Goal: Information Seeking & Learning: Learn about a topic

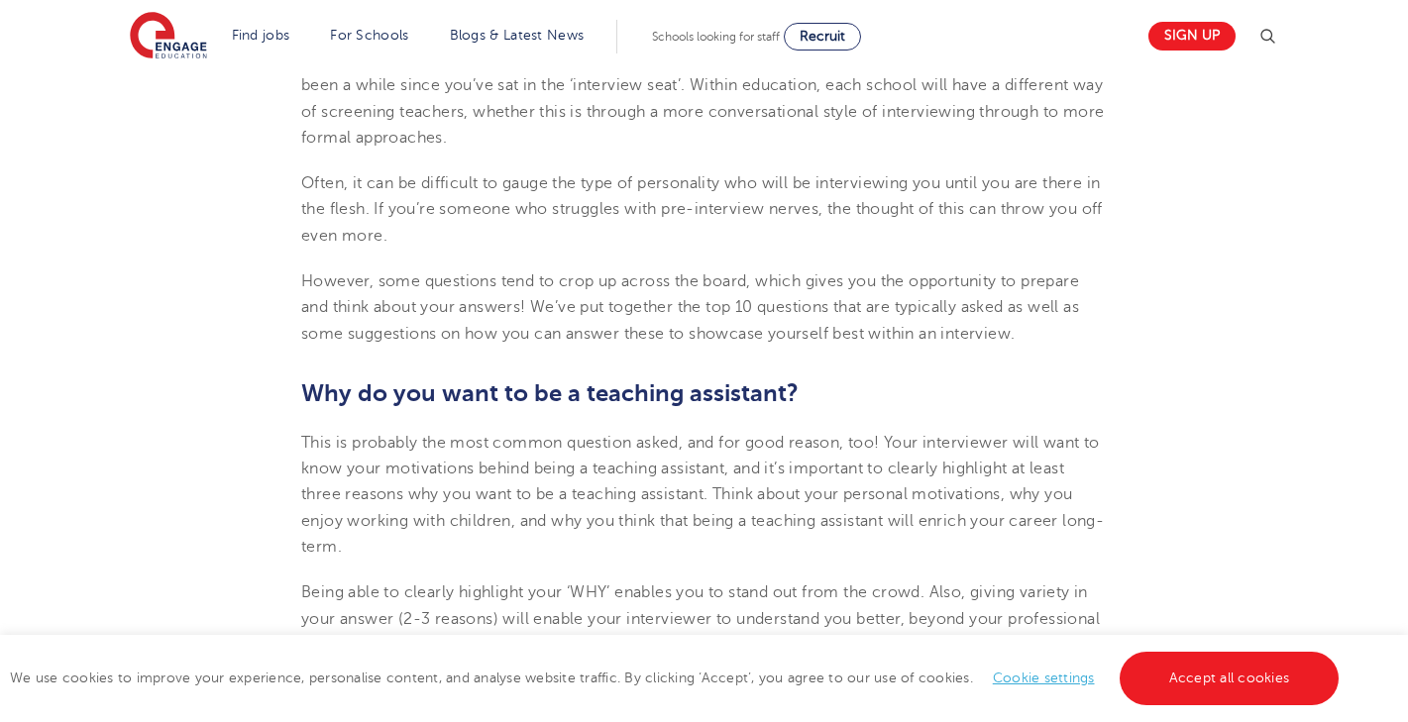
scroll to position [684, 0]
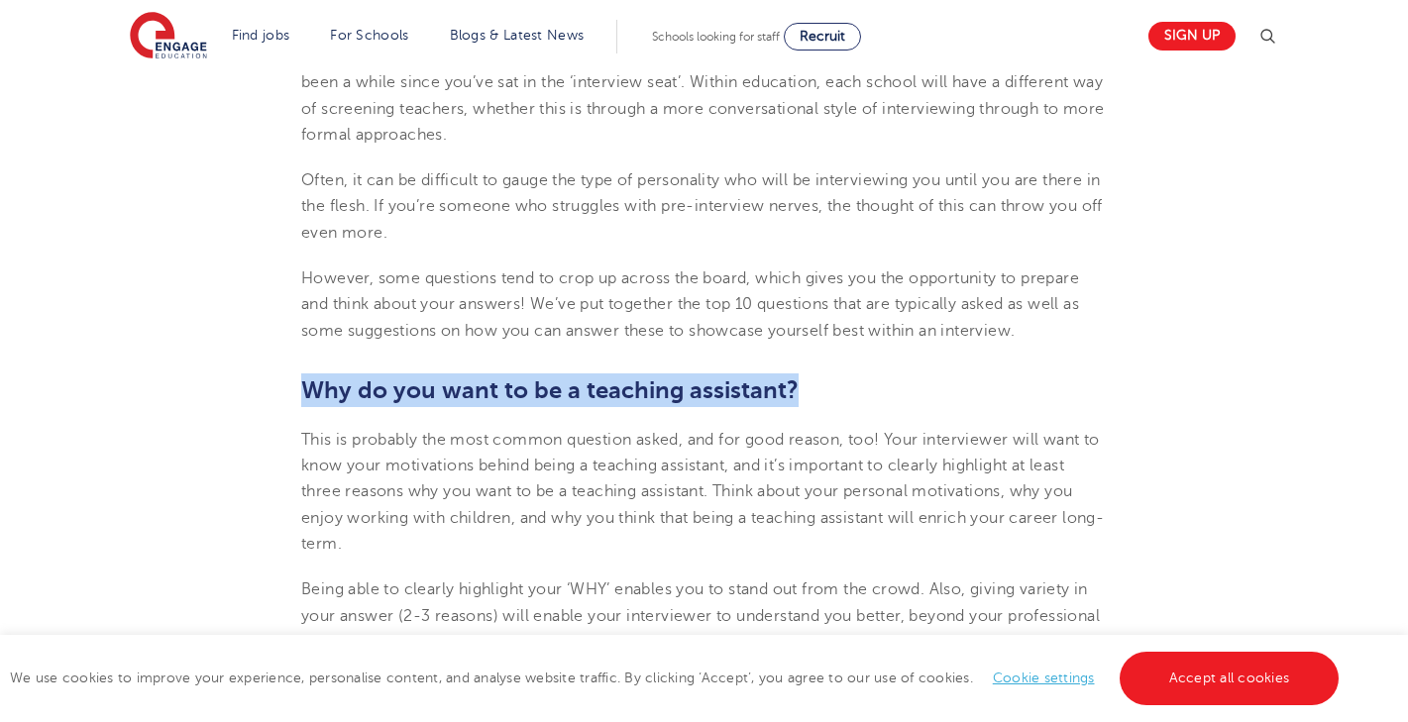
drag, startPoint x: 797, startPoint y: 382, endPoint x: 256, endPoint y: 387, distance: 541.0
copy b "Why do you want to be a teaching assistant?"
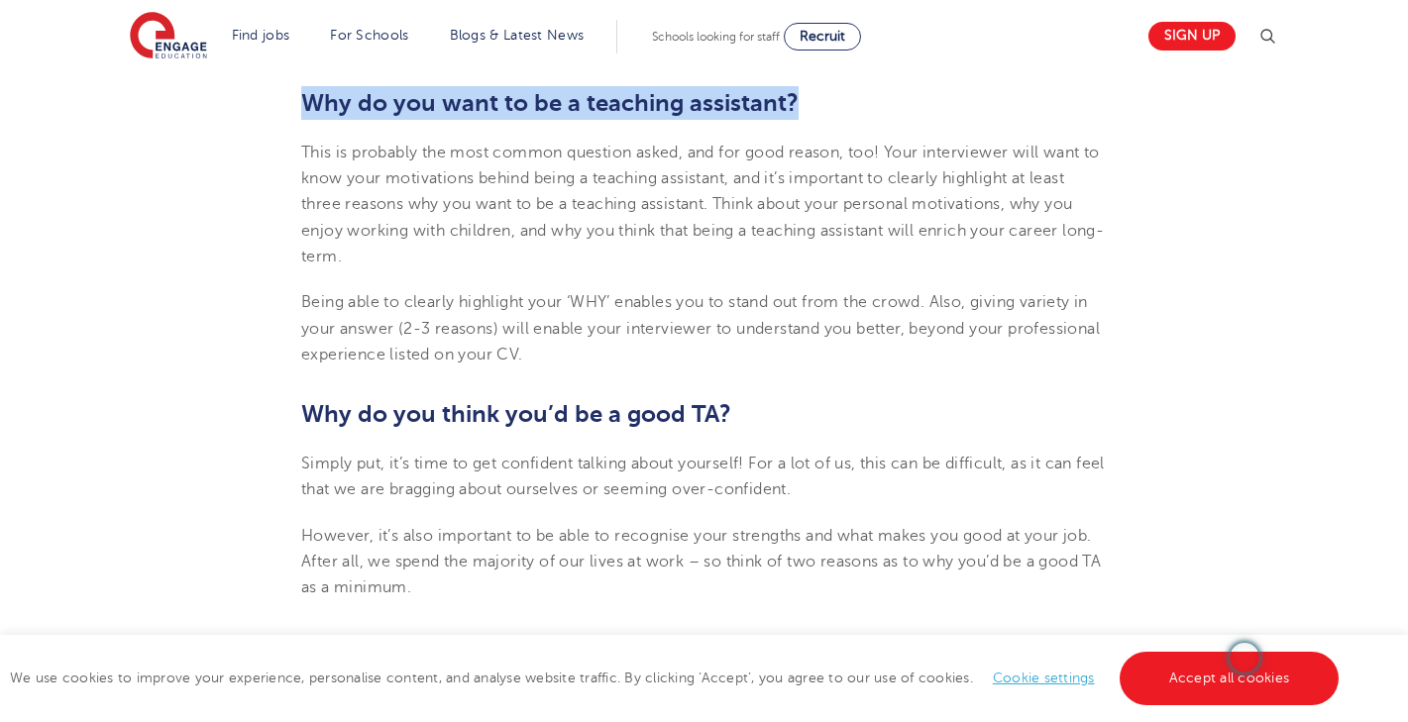
scroll to position [982, 0]
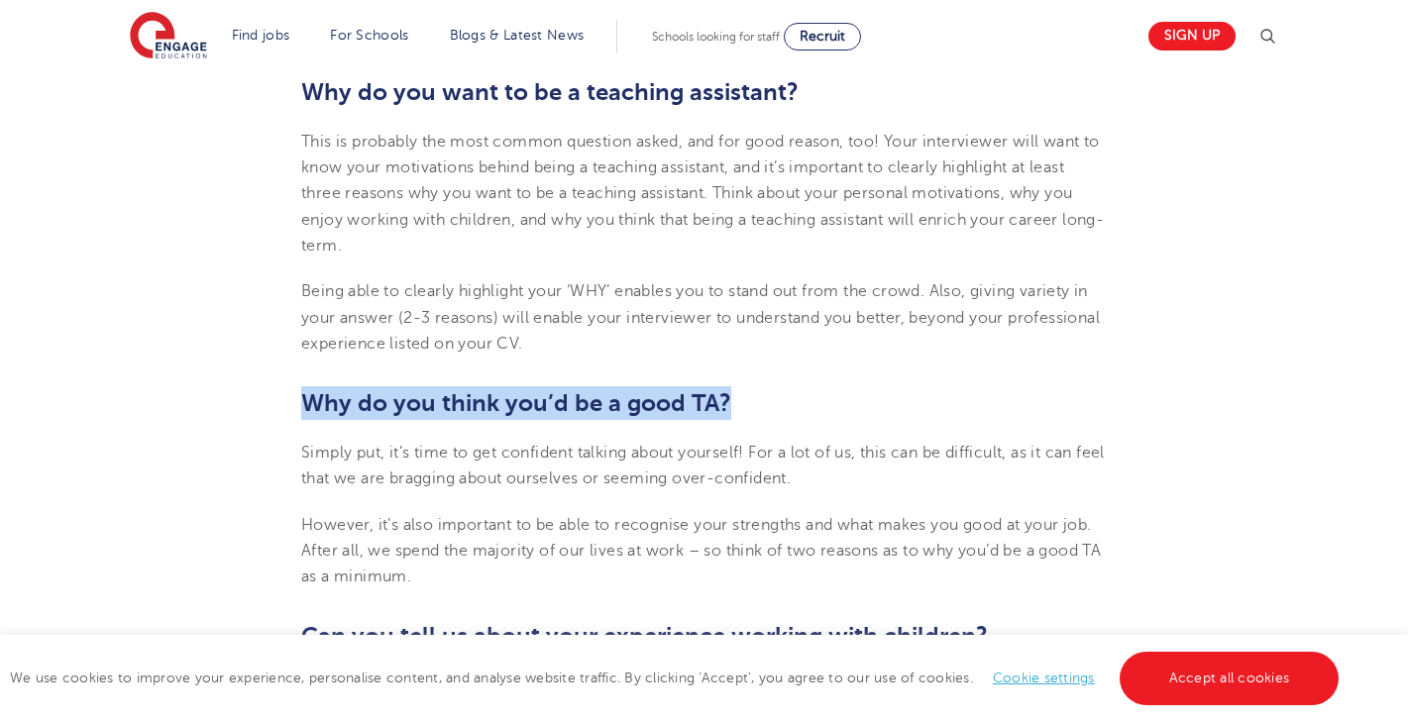
drag, startPoint x: 731, startPoint y: 400, endPoint x: 258, endPoint y: 391, distance: 473.7
copy b "Why do you think you’d be a good TA?"
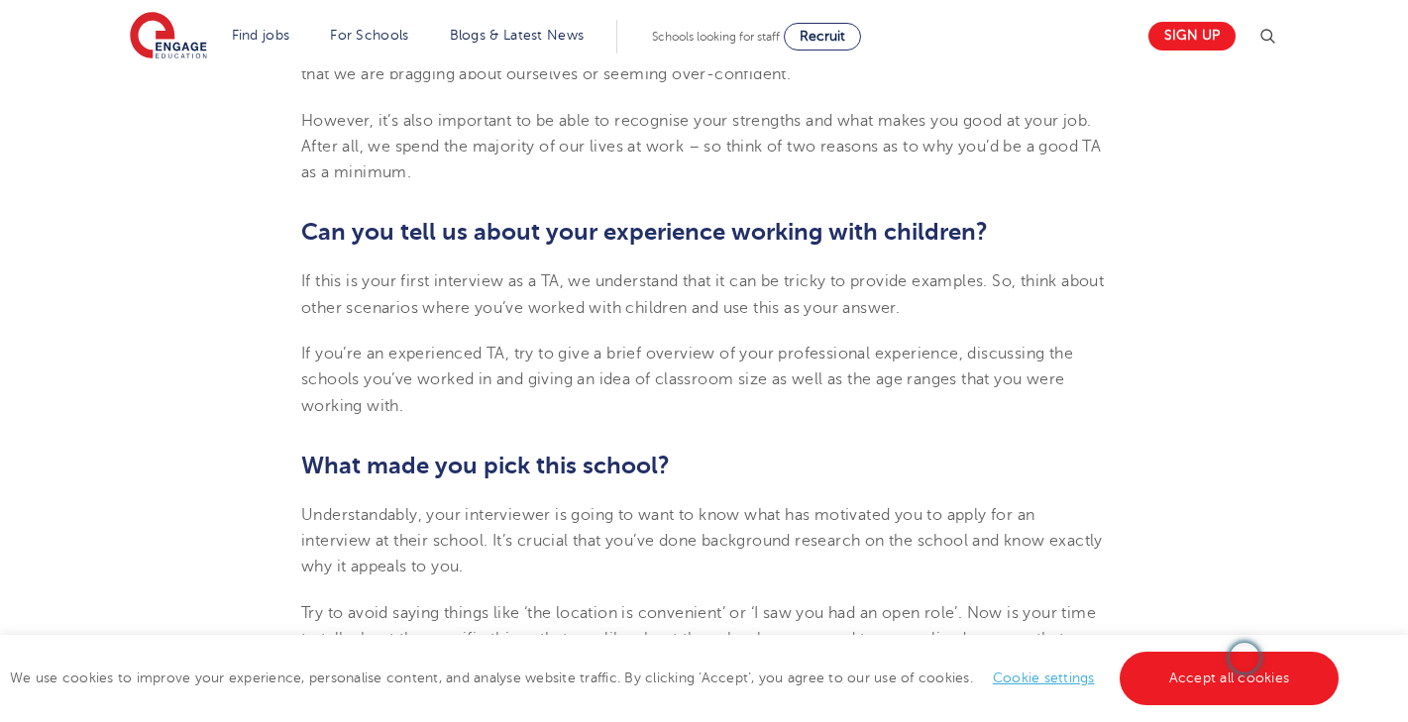
scroll to position [1388, 0]
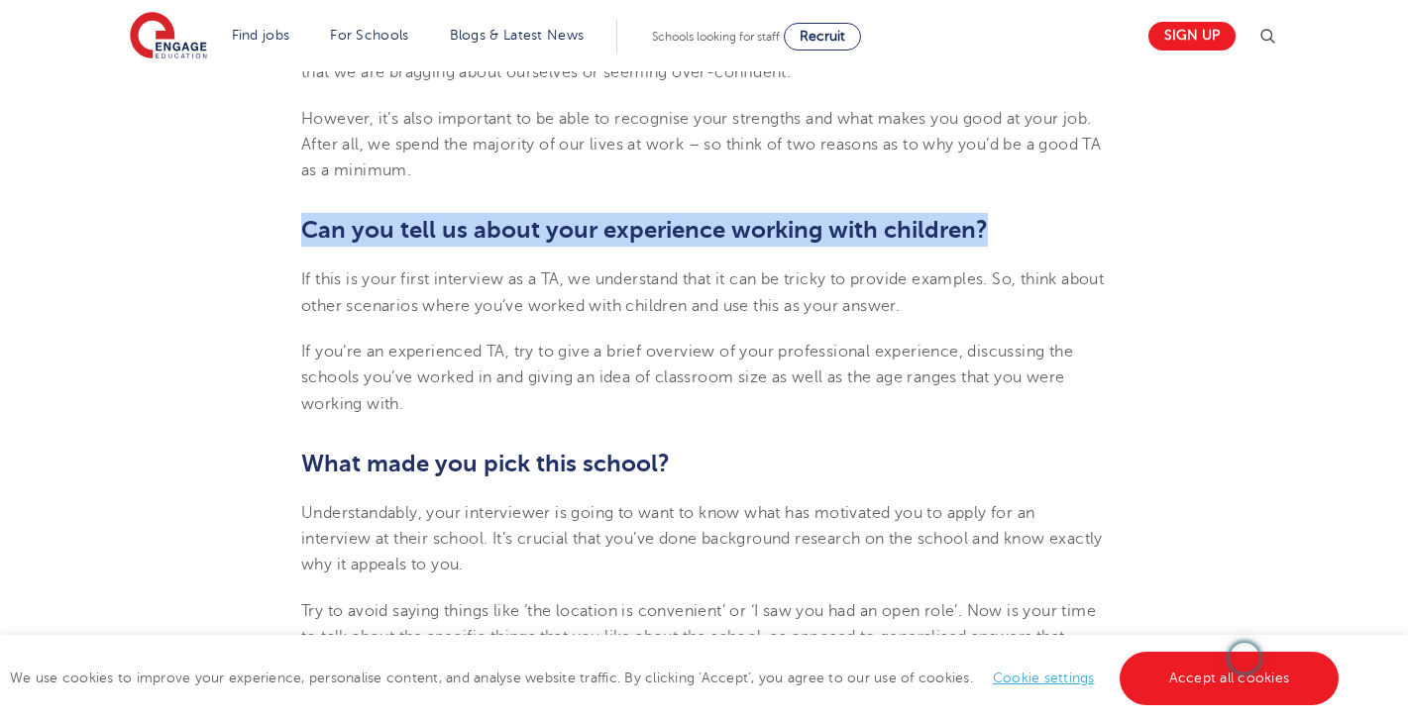
drag, startPoint x: 999, startPoint y: 228, endPoint x: 266, endPoint y: 230, distance: 733.2
copy b "Can you tell us about your experience working with children?"
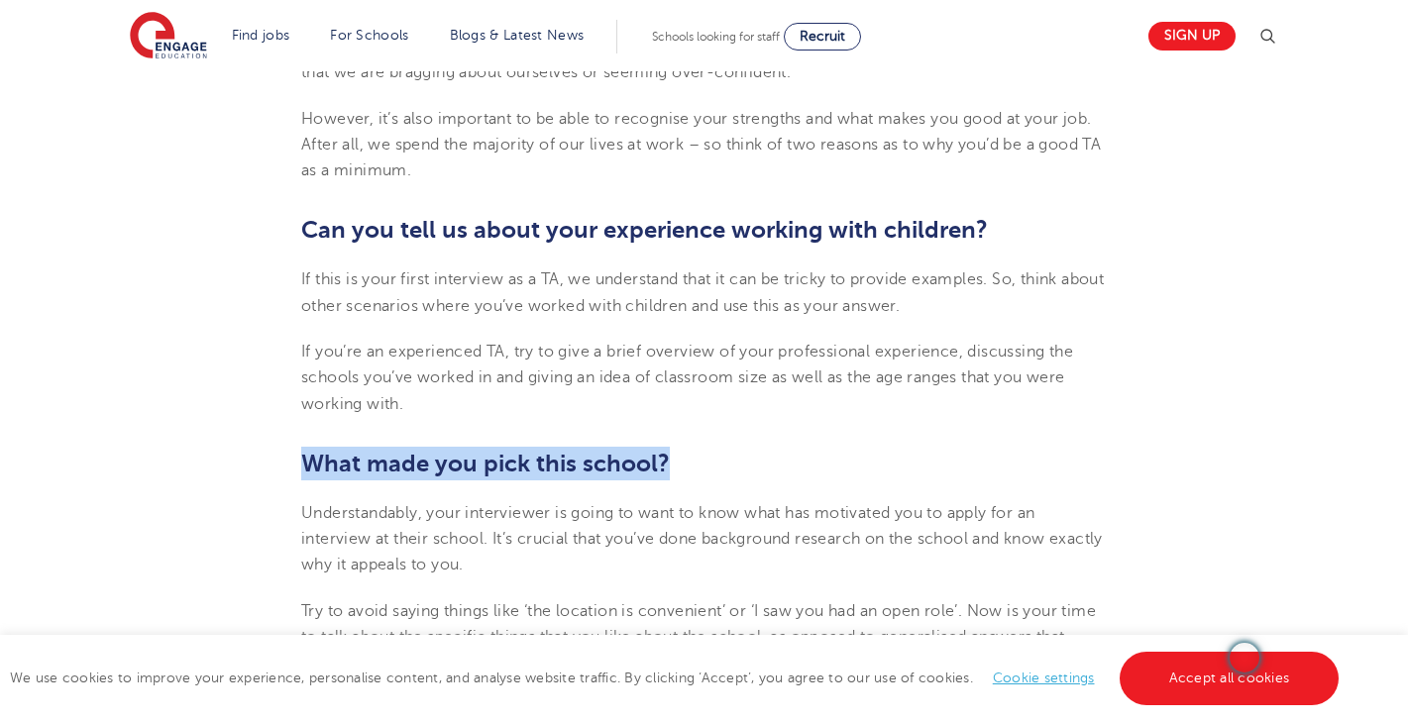
drag, startPoint x: 690, startPoint y: 461, endPoint x: 302, endPoint y: 459, distance: 387.4
click at [302, 459] on h2 "What made you pick this school?" at bounding box center [704, 464] width 806 height 34
copy b "What made you pick this school?"
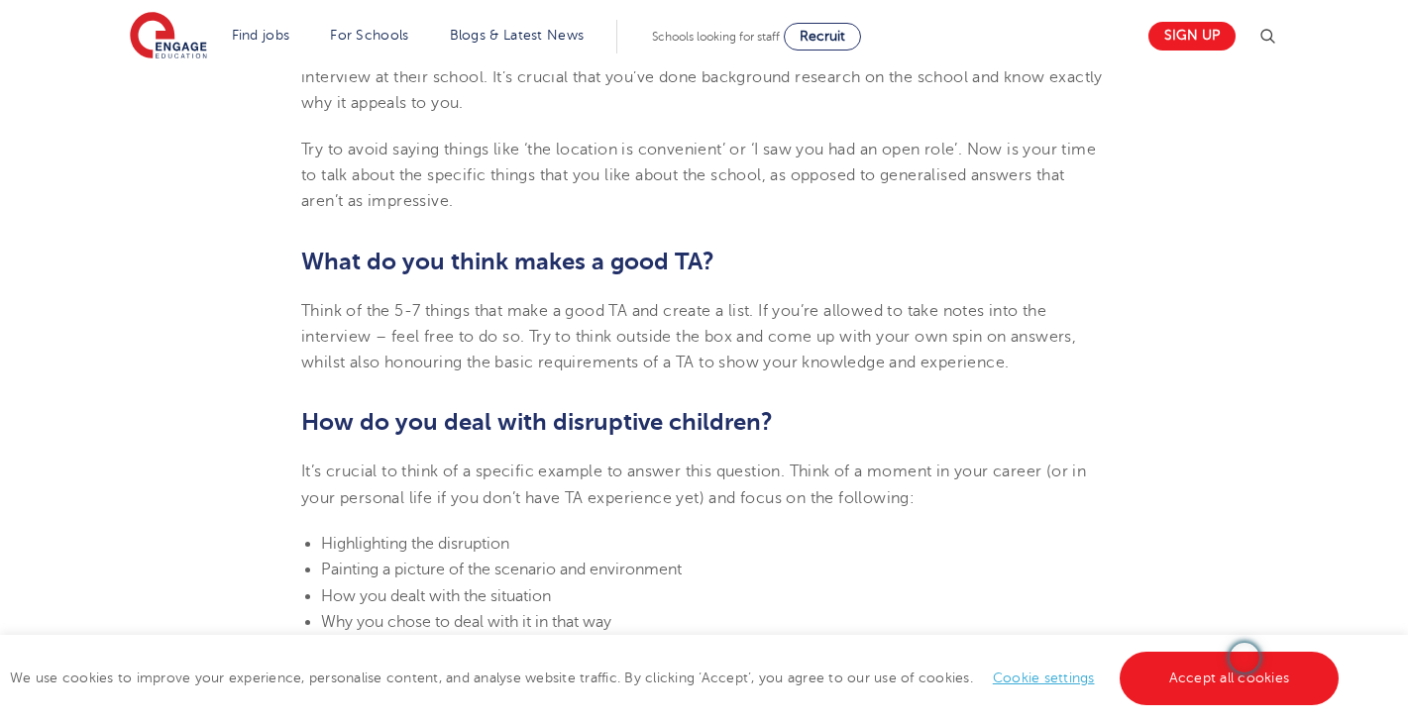
scroll to position [1863, 0]
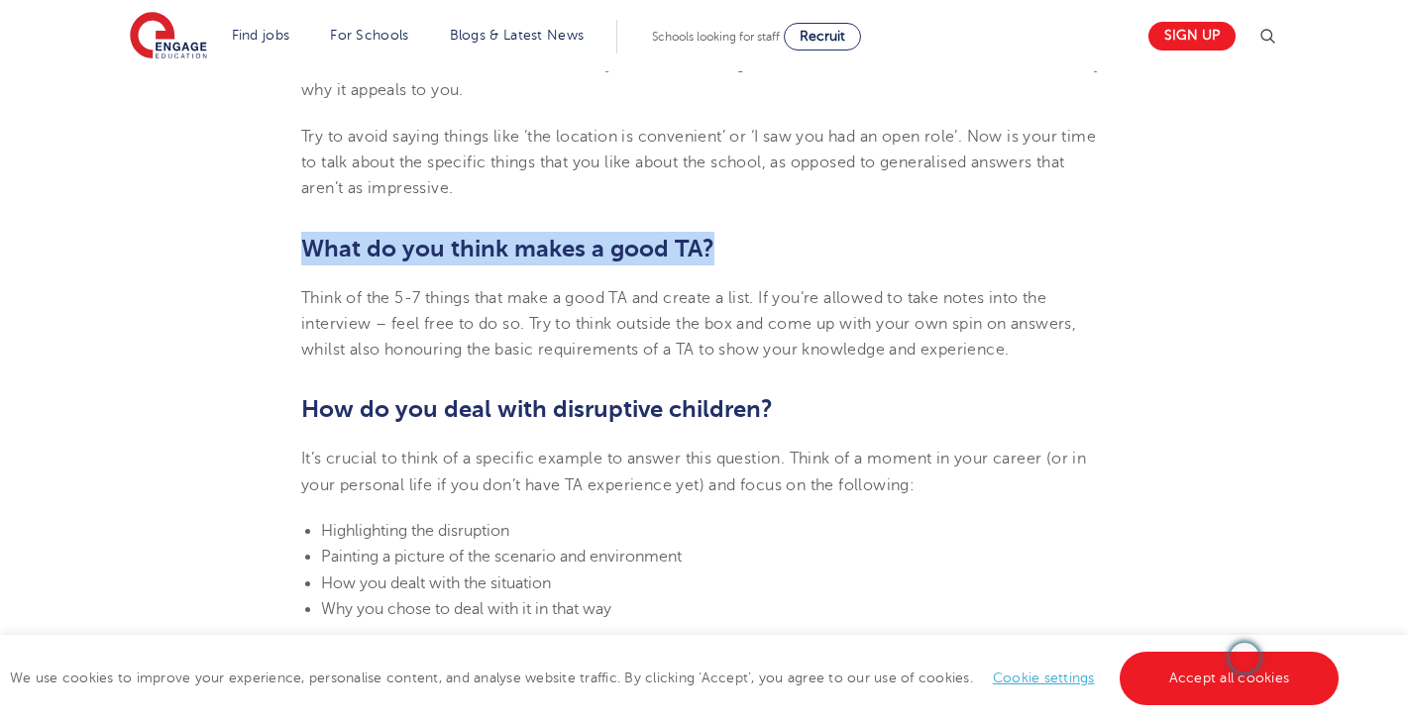
drag, startPoint x: 720, startPoint y: 245, endPoint x: 291, endPoint y: 253, distance: 429.1
click at [291, 253] on section "[DATE] Top 10 Interview Questions for Teaching Assistants Preparing for an inte…" at bounding box center [704, 318] width 1202 height 3269
copy b "What do you think makes a good TA?"
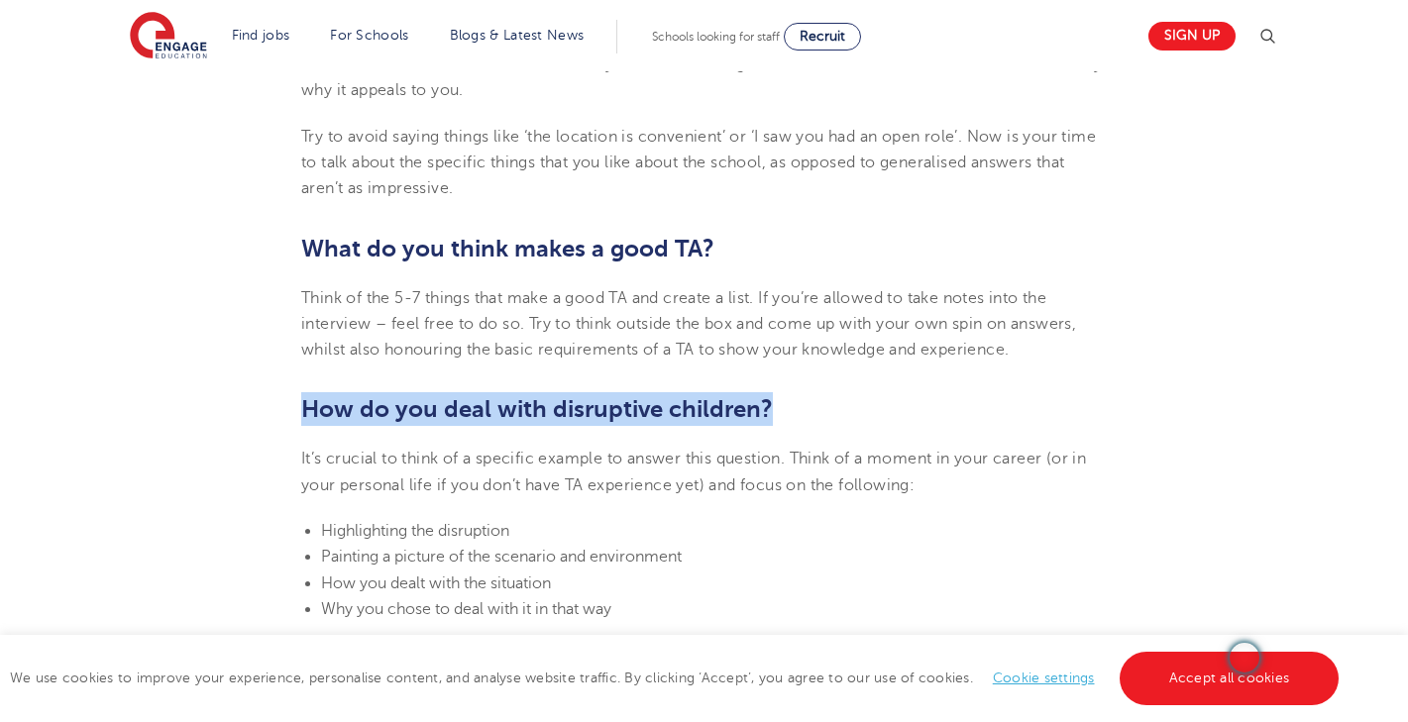
drag, startPoint x: 781, startPoint y: 408, endPoint x: 278, endPoint y: 403, distance: 502.4
click at [278, 403] on section "[DATE] Top 10 Interview Questions for Teaching Assistants Preparing for an inte…" at bounding box center [704, 318] width 1202 height 3269
copy b "How do you deal with disruptive children?"
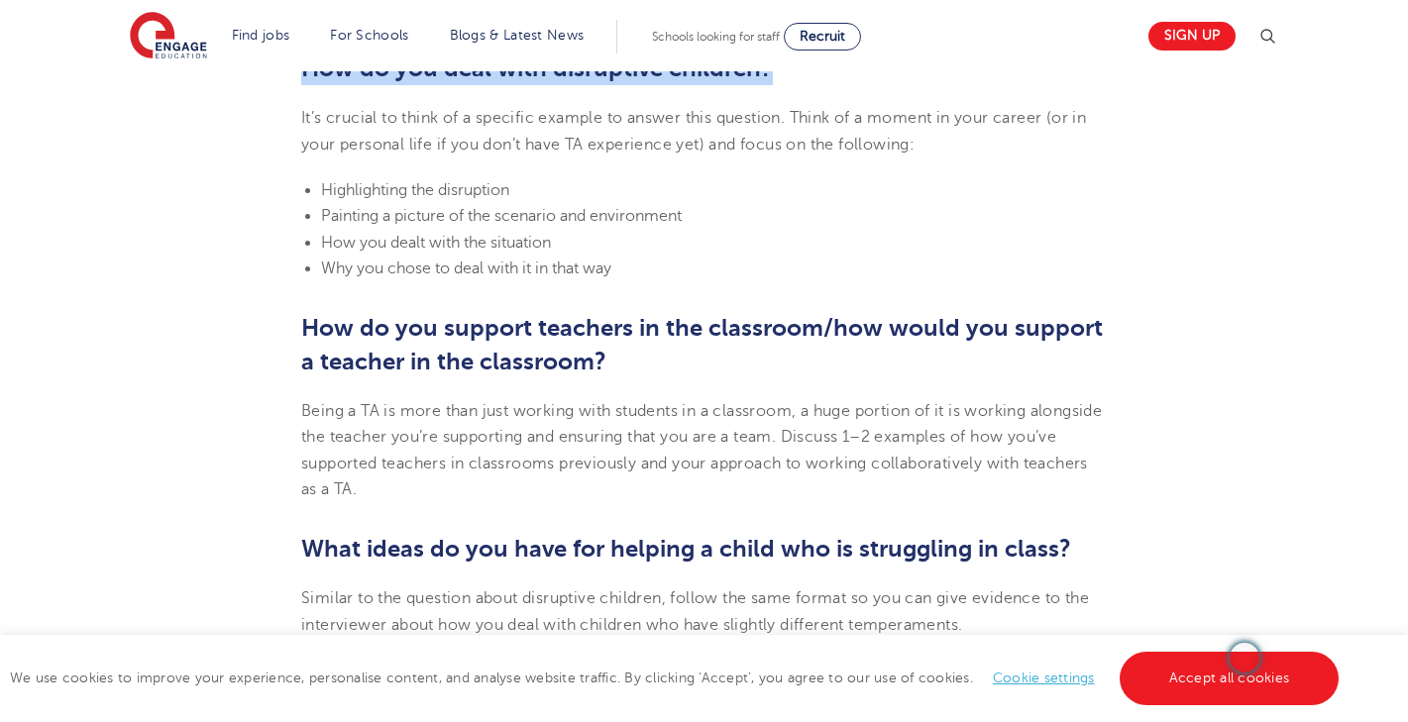
scroll to position [2240, 0]
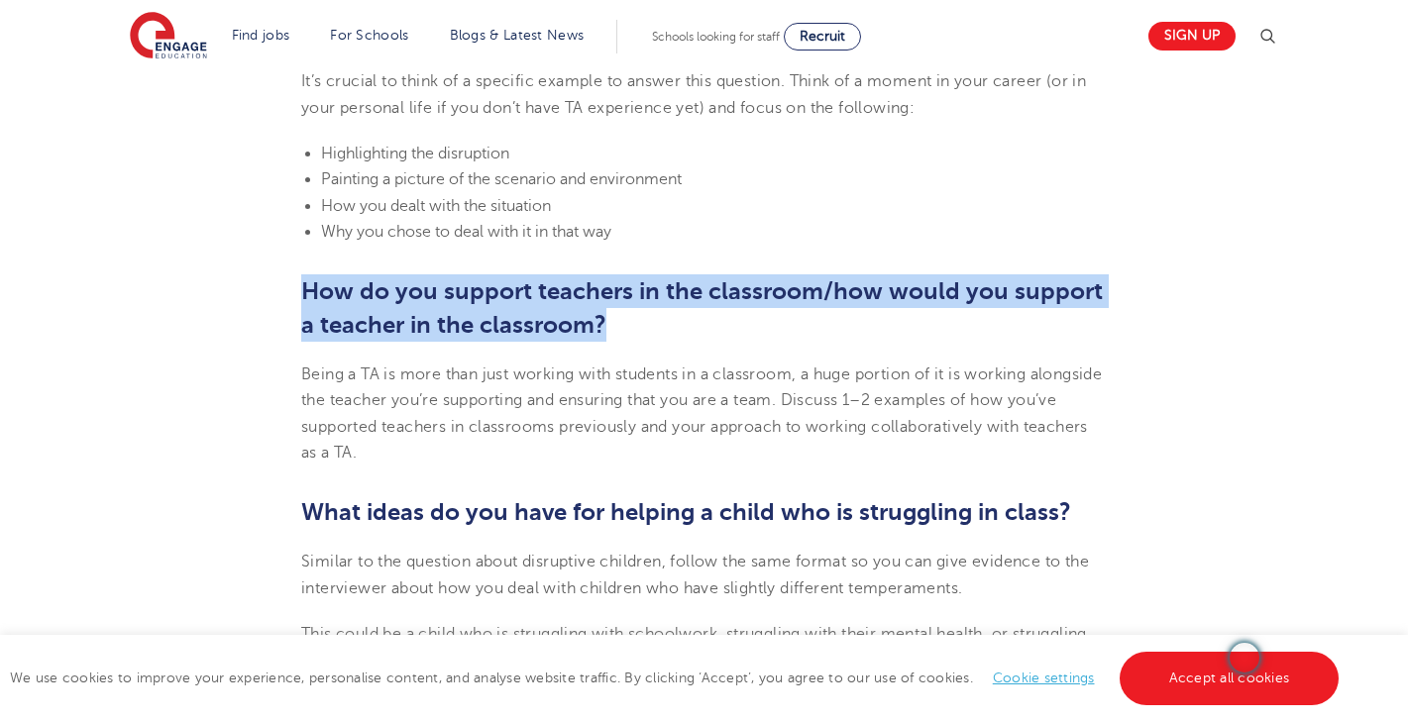
drag, startPoint x: 603, startPoint y: 329, endPoint x: 292, endPoint y: 286, distance: 314.0
copy b "How do you support teachers in the classroom/how would you support a teacher in…"
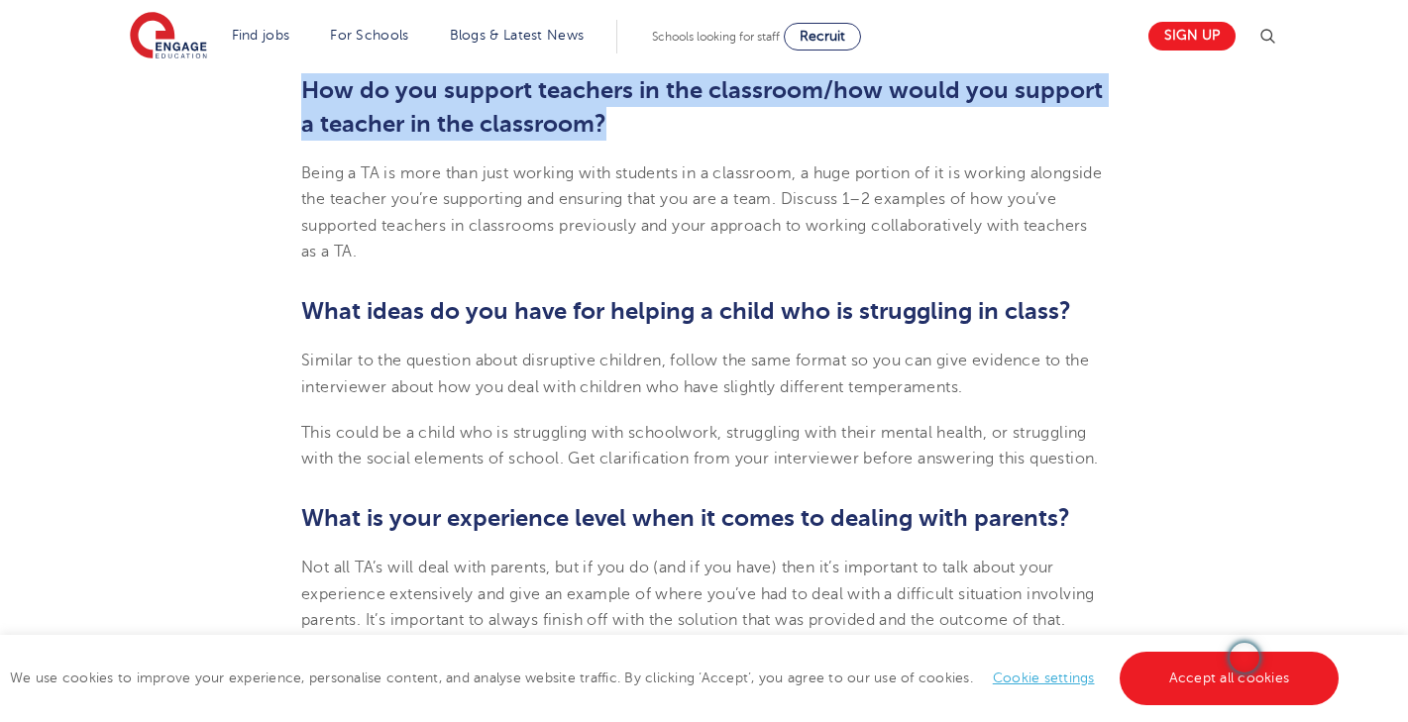
scroll to position [2448, 0]
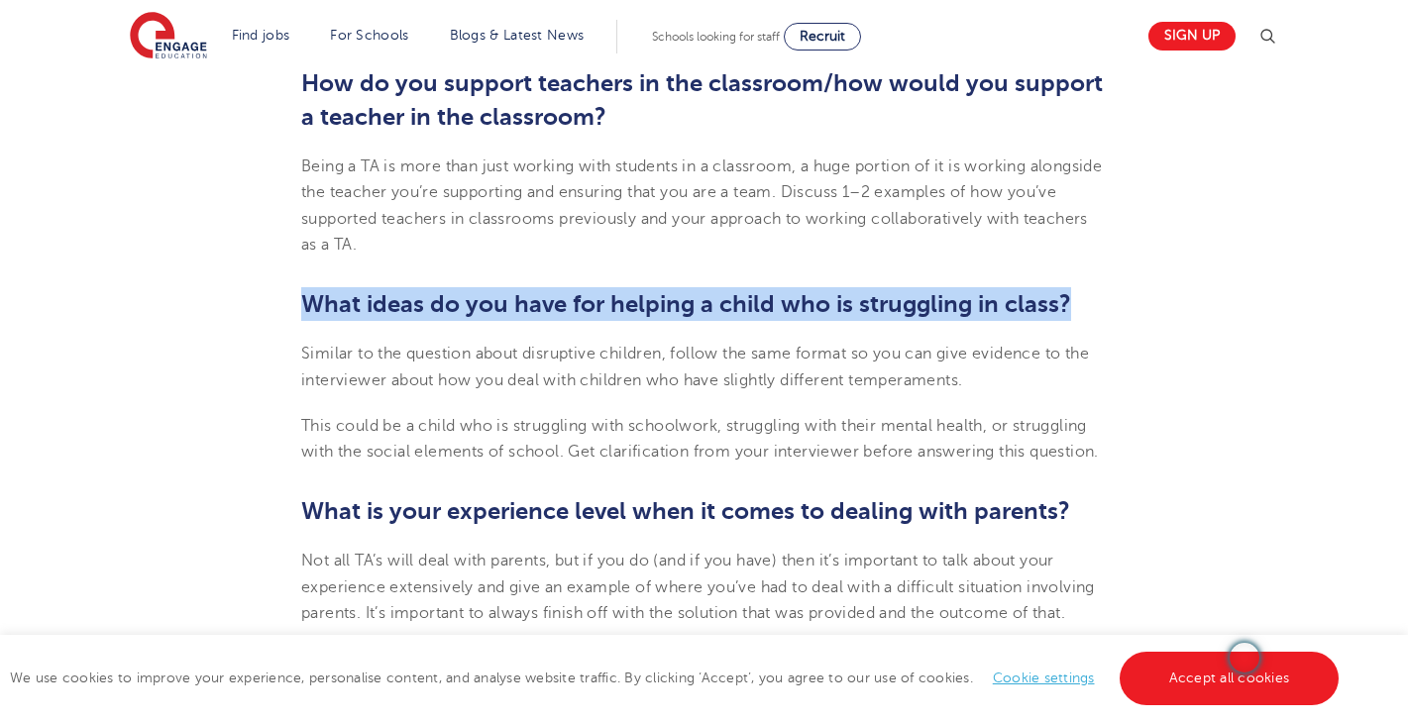
drag, startPoint x: 1094, startPoint y: 300, endPoint x: 386, endPoint y: 279, distance: 707.8
copy b "What ideas do you have for helping a child who is struggling in class?"
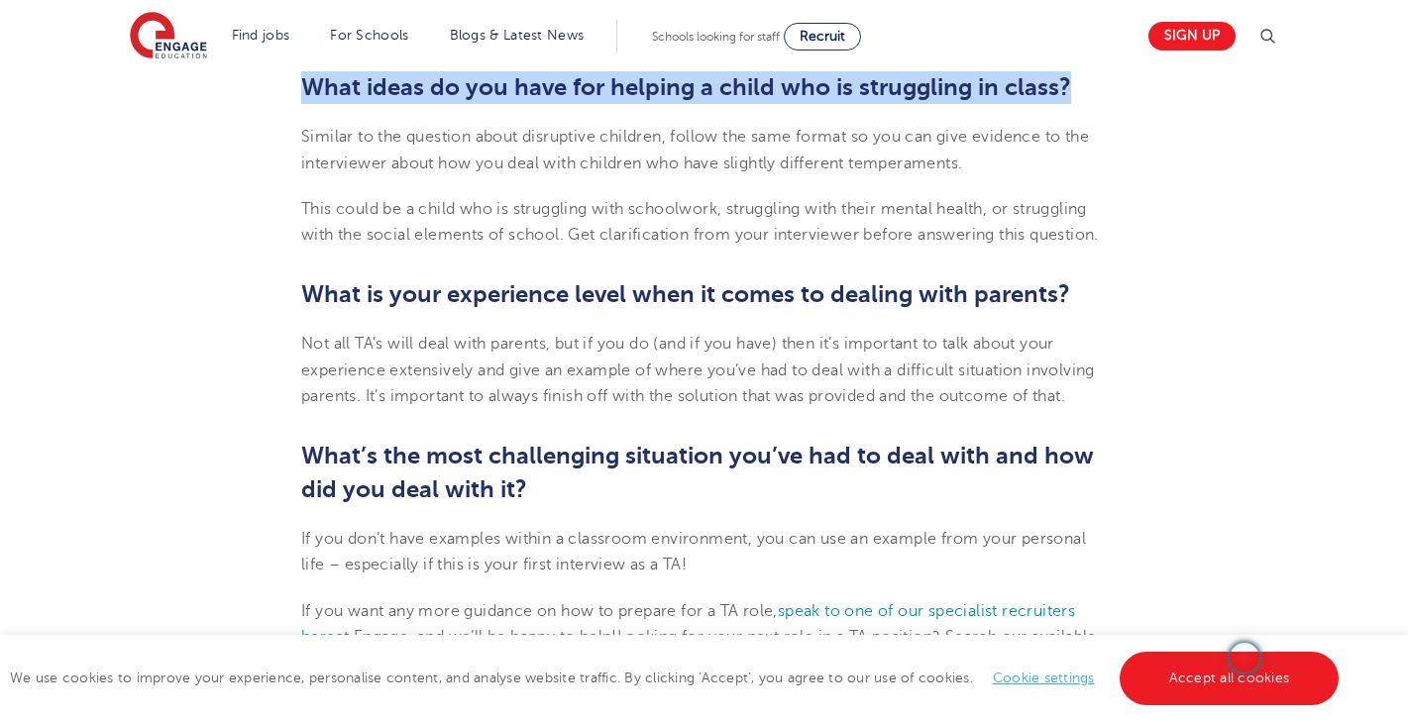
scroll to position [2692, 0]
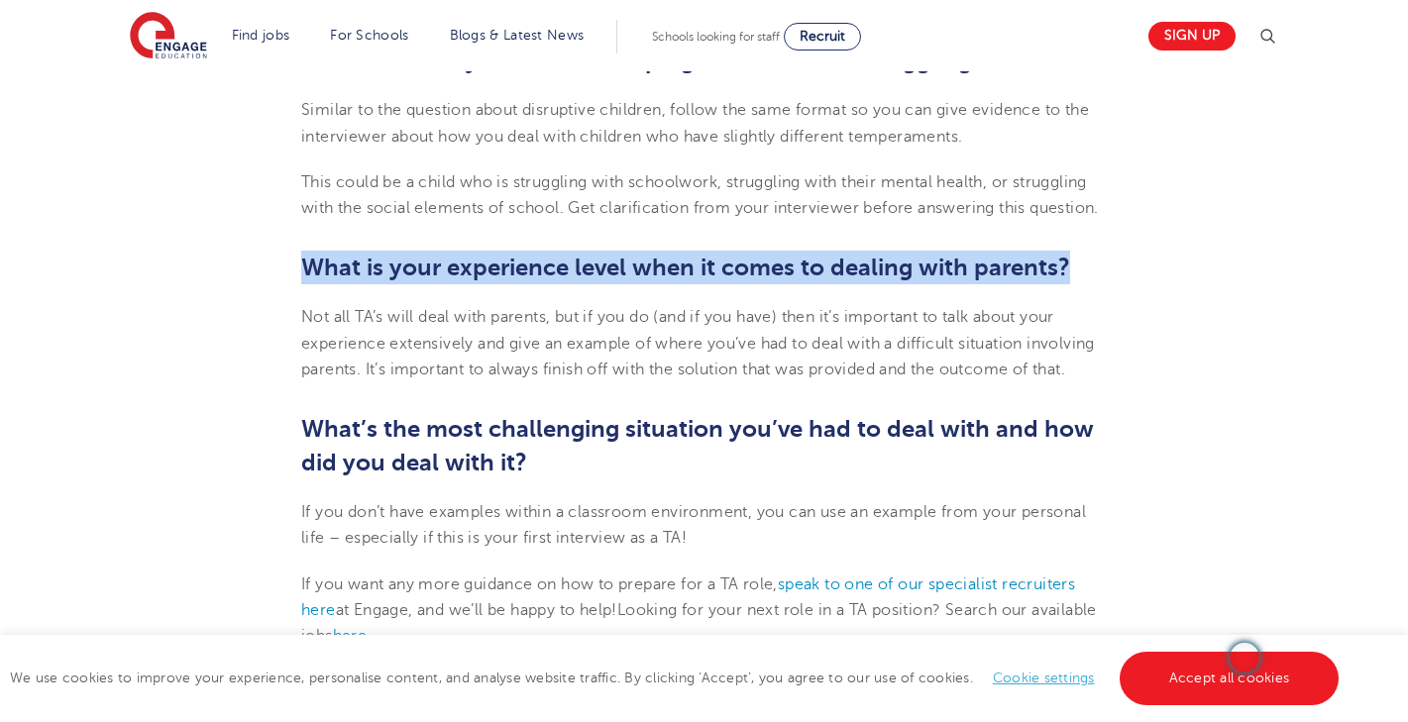
drag, startPoint x: 1083, startPoint y: 274, endPoint x: 285, endPoint y: 246, distance: 798.2
copy b "What is your experience level when it comes to dealing with parents?"
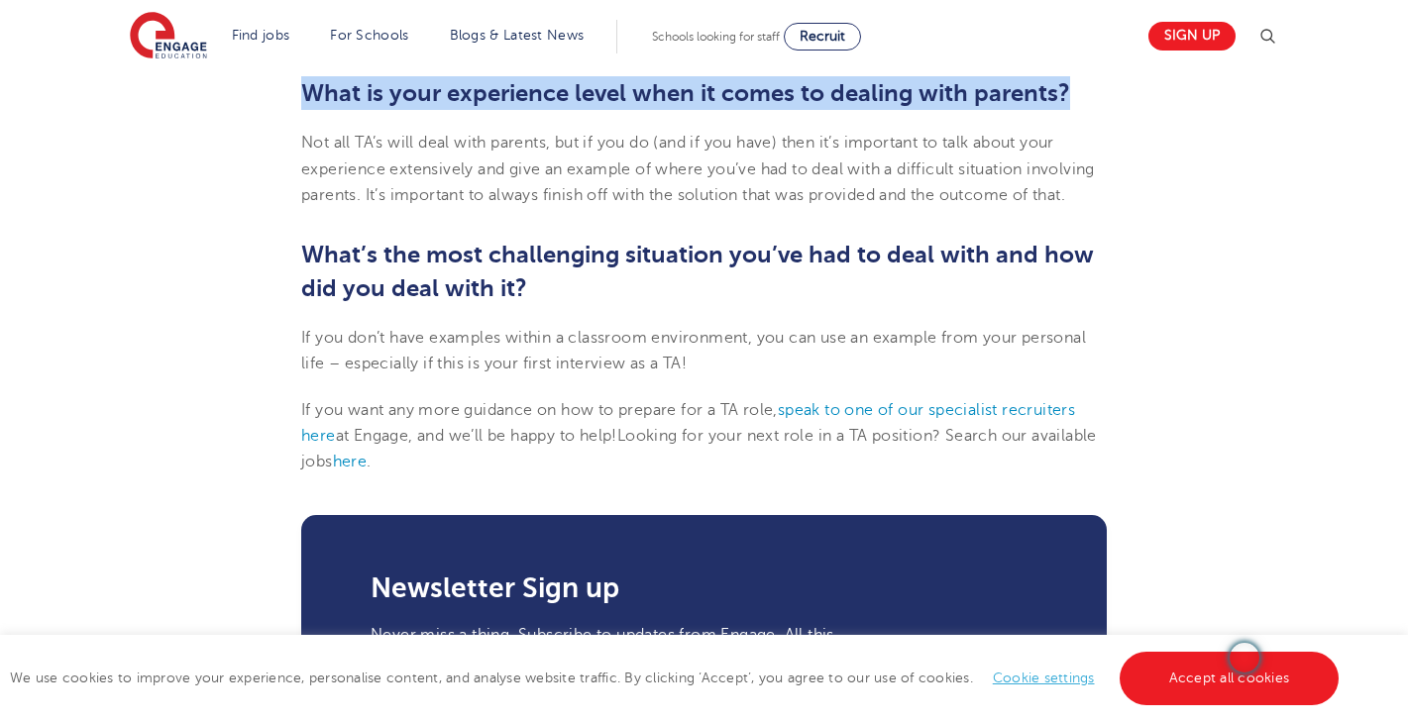
scroll to position [2844, 0]
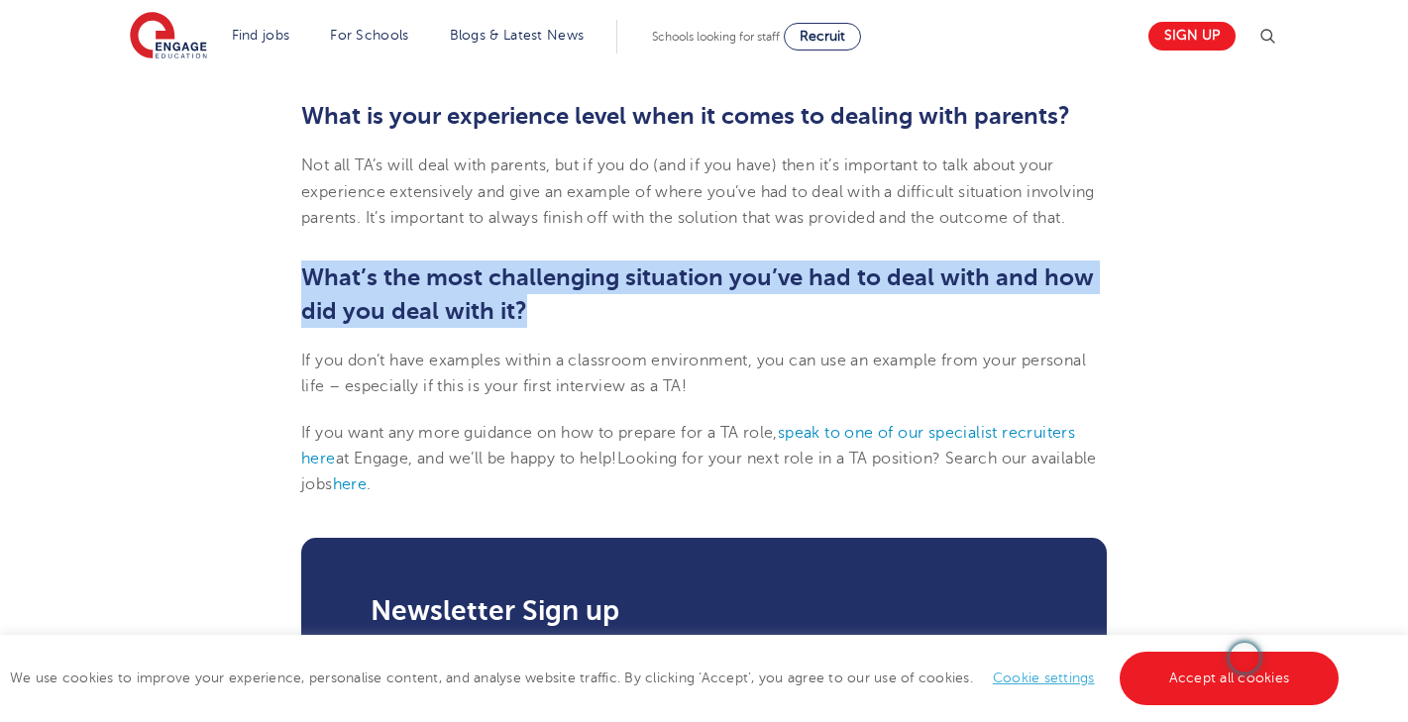
drag, startPoint x: 539, startPoint y: 308, endPoint x: 290, endPoint y: 277, distance: 250.6
copy b "What’s the most challenging situation you’ve had to deal with and how did you d…"
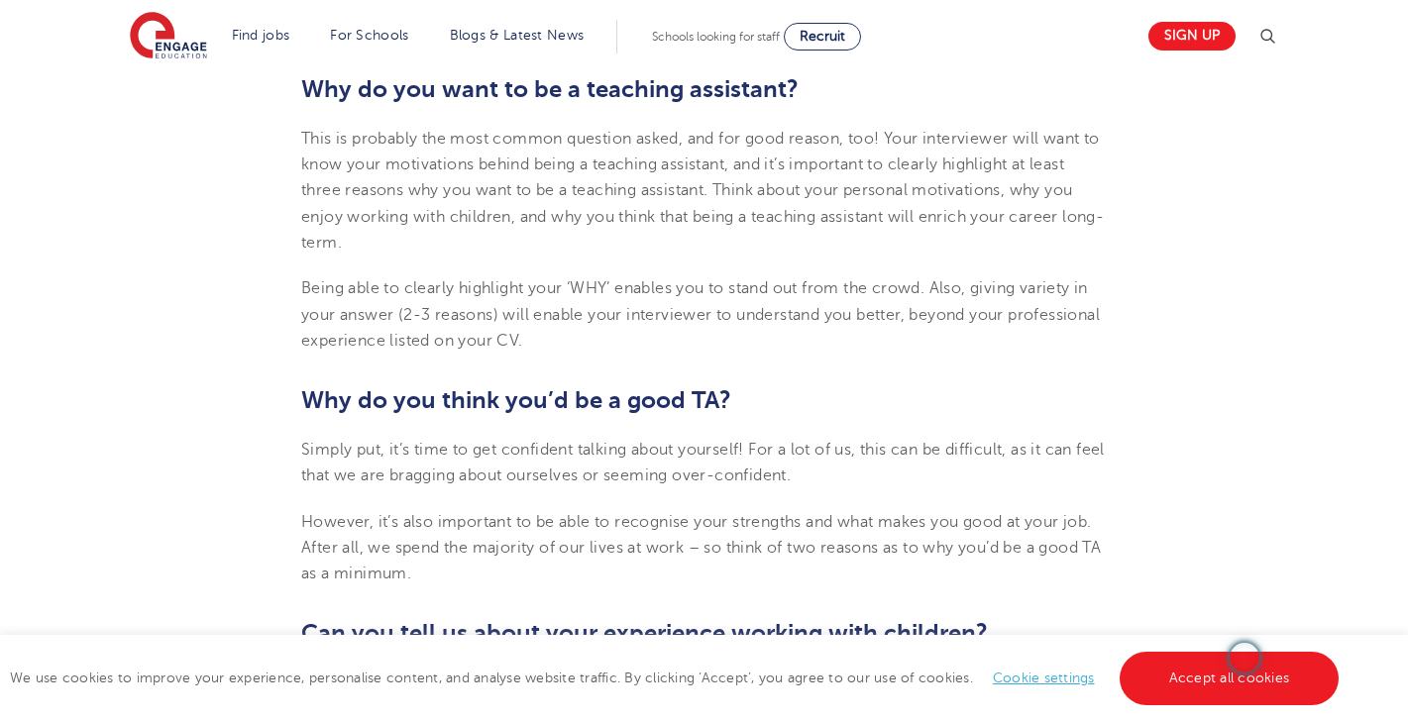
scroll to position [990, 0]
